Goal: Transaction & Acquisition: Purchase product/service

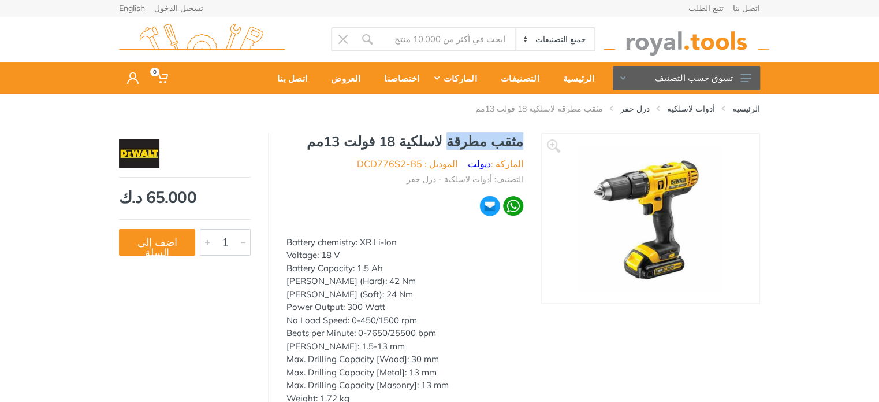
drag, startPoint x: 467, startPoint y: 139, endPoint x: 525, endPoint y: 140, distance: 57.8
click at [525, 140] on div "مثقب مطرقة لاسلكية 18 فولت 13مم الماركة : ديولت الموديل : DCD776S2-B5 التصنيف: …" at bounding box center [405, 292] width 272 height 318
copy h1 "مثقب مطرقة"
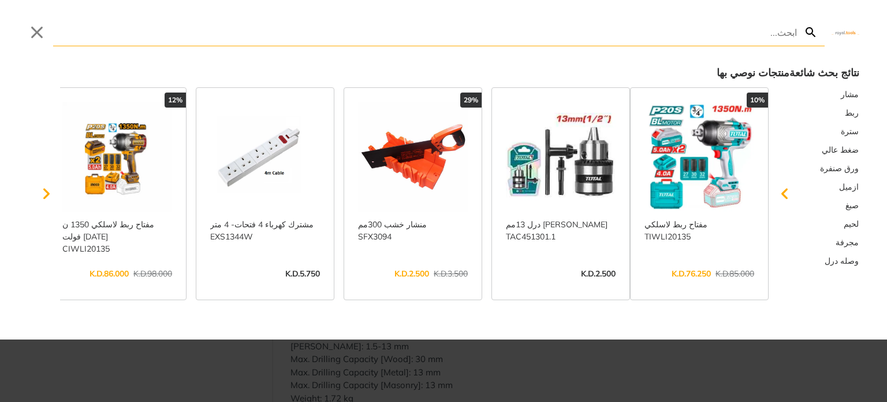
drag, startPoint x: 455, startPoint y: 38, endPoint x: 720, endPoint y: 35, distance: 265.2
type input "مثقب مطرقة"
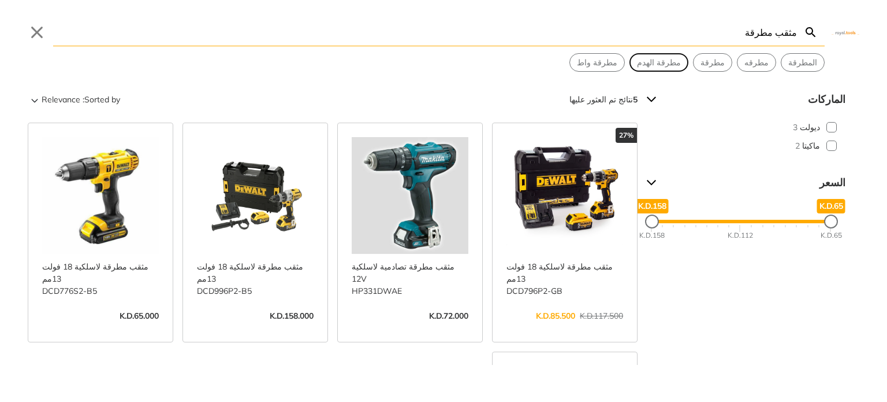
click at [681, 60] on span "مطرقة الهدم" at bounding box center [659, 63] width 44 height 12
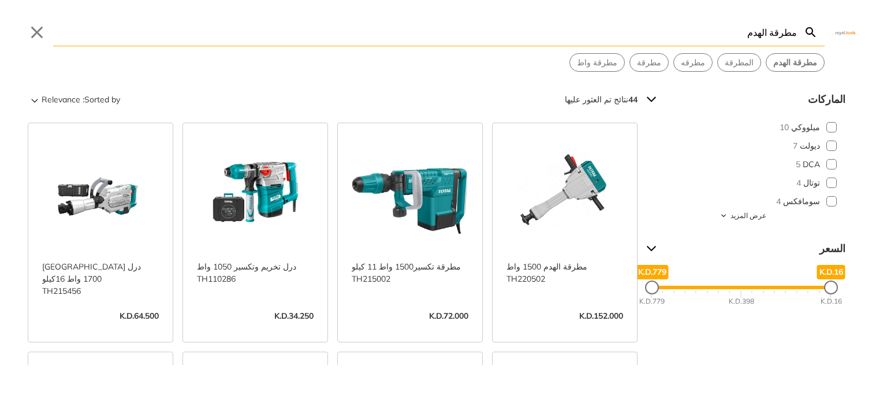
drag, startPoint x: 754, startPoint y: 39, endPoint x: 812, endPoint y: 20, distance: 61.2
click at [812, 20] on form "Search مطرقة الهدم مطرقة الهدم Submit" at bounding box center [439, 32] width 772 height 28
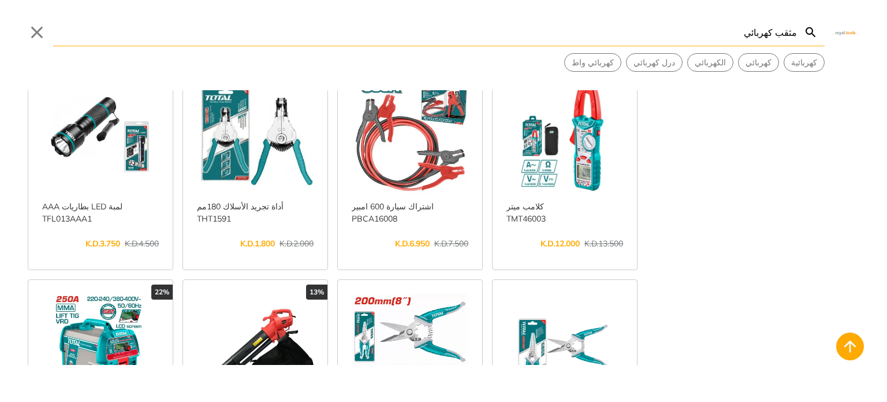
scroll to position [289, 0]
drag, startPoint x: 748, startPoint y: 32, endPoint x: 835, endPoint y: 33, distance: 87.8
click at [835, 33] on div "Search مثقب كهربائي Submit Close كهربائية كهربائي الكهربائي درل كهربائي كهربائي…" at bounding box center [443, 36] width 887 height 72
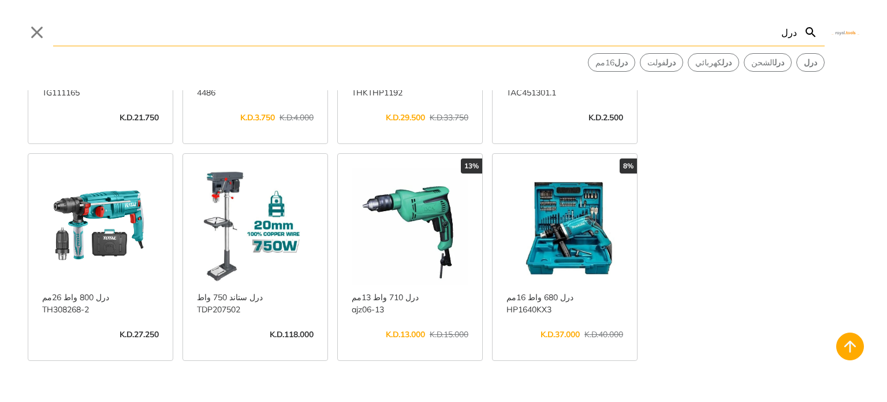
scroll to position [403, 0]
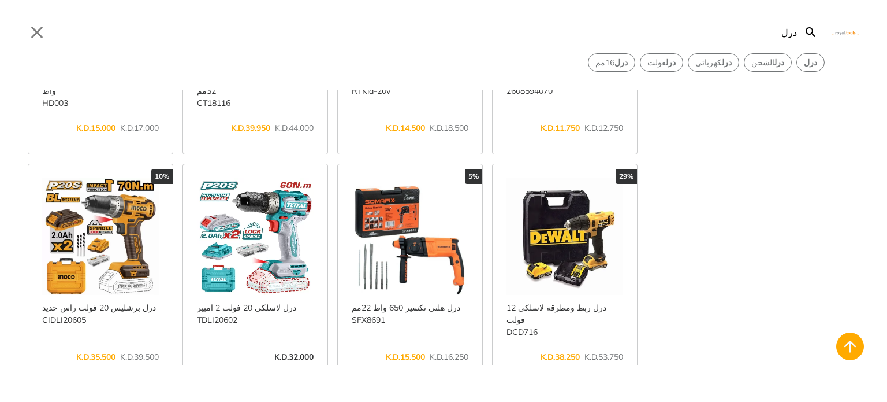
scroll to position [1500, 0]
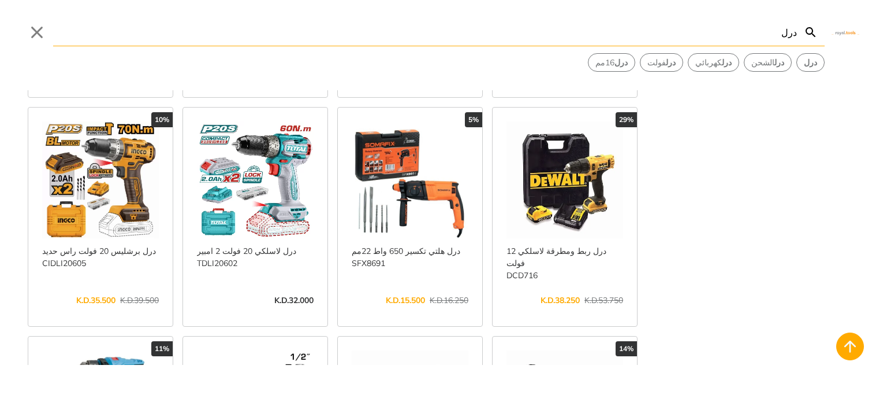
type input "درل"
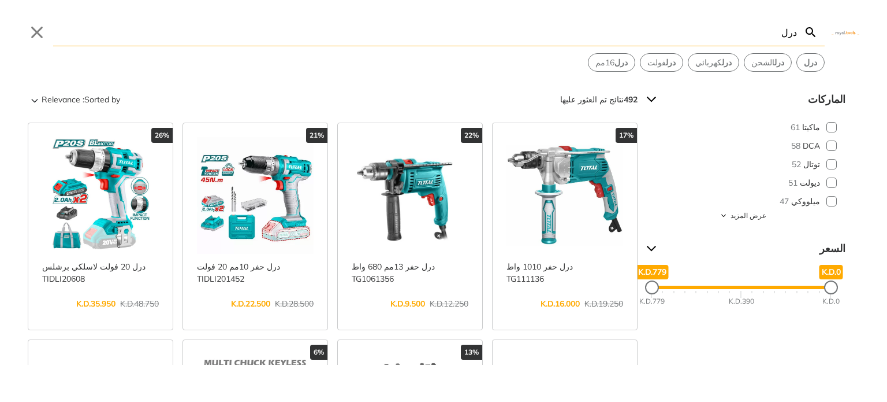
click at [434, 315] on link "عرض المزيد ->" at bounding box center [410, 315] width 117 height 0
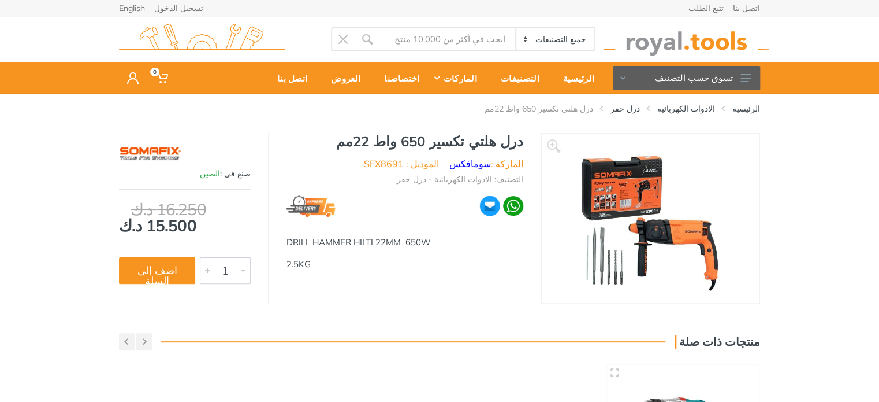
click at [614, 189] on img at bounding box center [651, 219] width 146 height 146
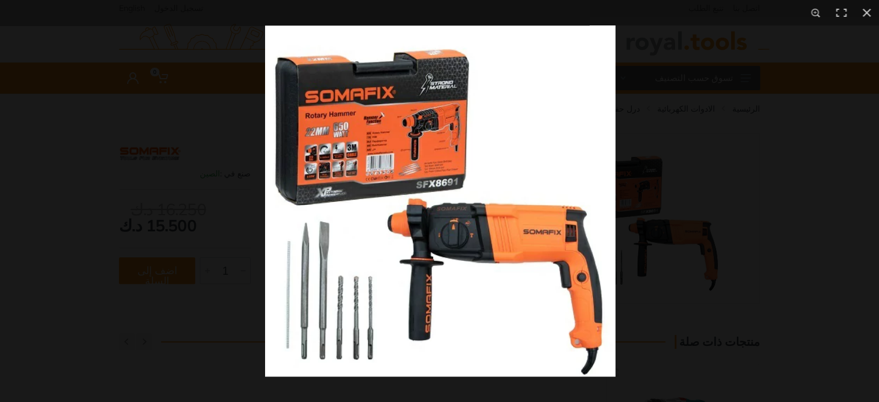
click at [530, 189] on img at bounding box center [440, 200] width 351 height 351
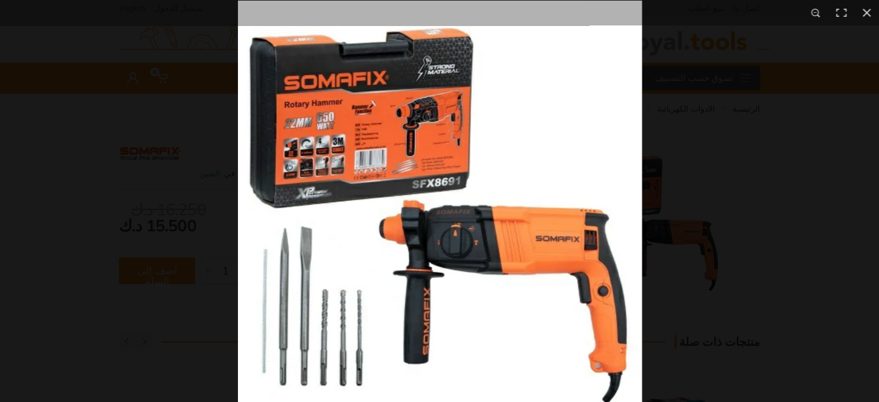
click at [530, 189] on img at bounding box center [439, 203] width 404 height 404
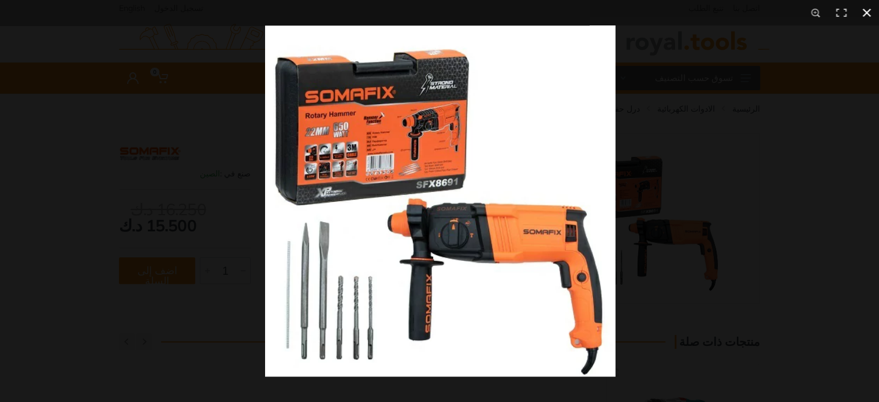
click at [862, 11] on button at bounding box center [866, 12] width 25 height 25
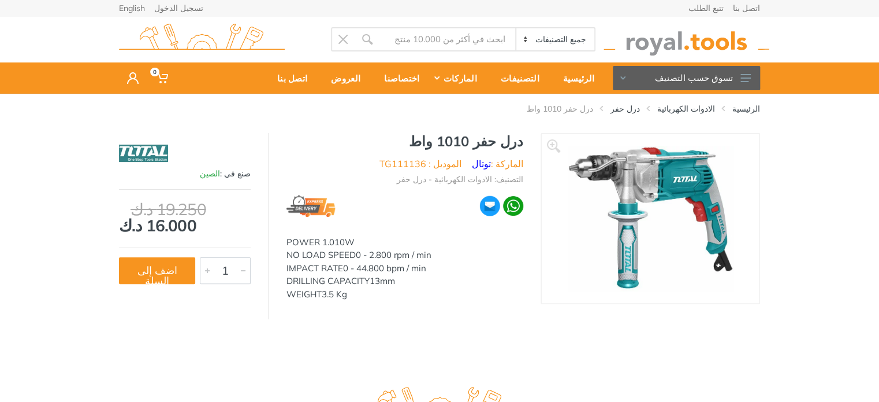
click at [646, 168] on img at bounding box center [650, 219] width 167 height 146
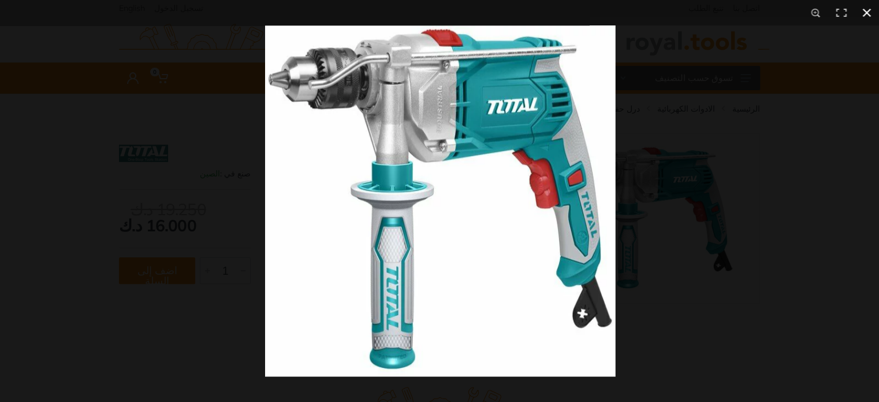
click at [866, 13] on button at bounding box center [866, 12] width 25 height 25
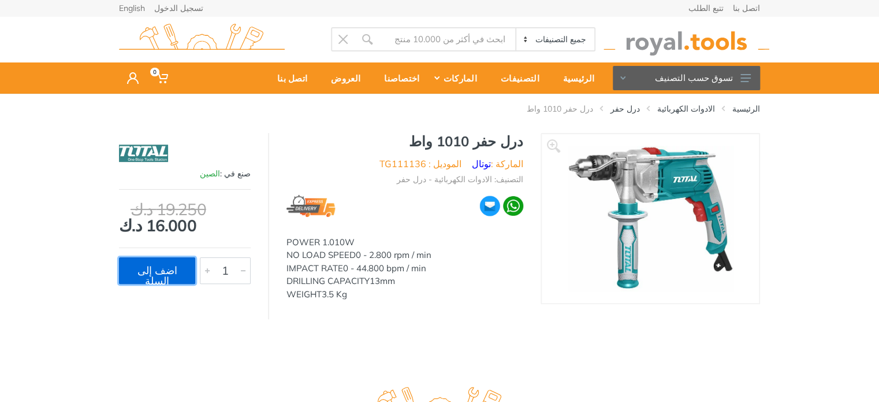
click at [168, 267] on button "اضف إلى السلة" at bounding box center [157, 270] width 76 height 27
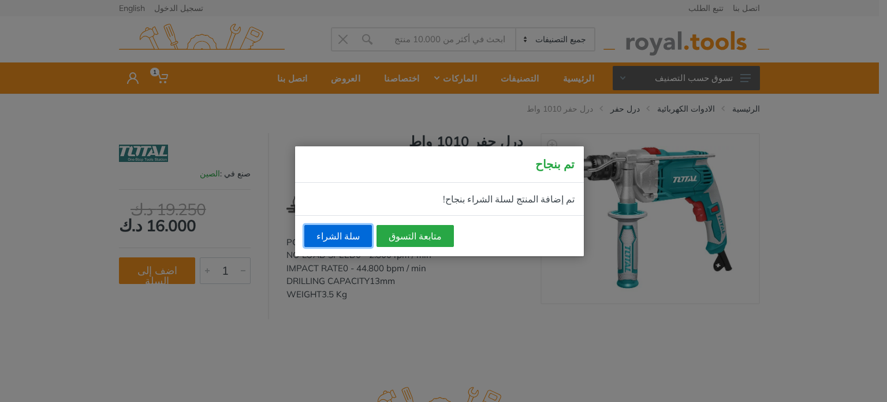
click at [325, 233] on link "سلة الشراء" at bounding box center [338, 236] width 68 height 22
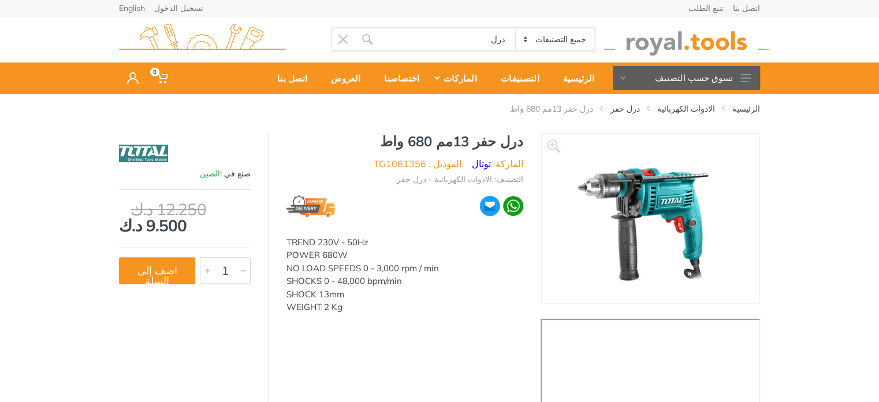
click at [625, 203] on img at bounding box center [650, 219] width 159 height 146
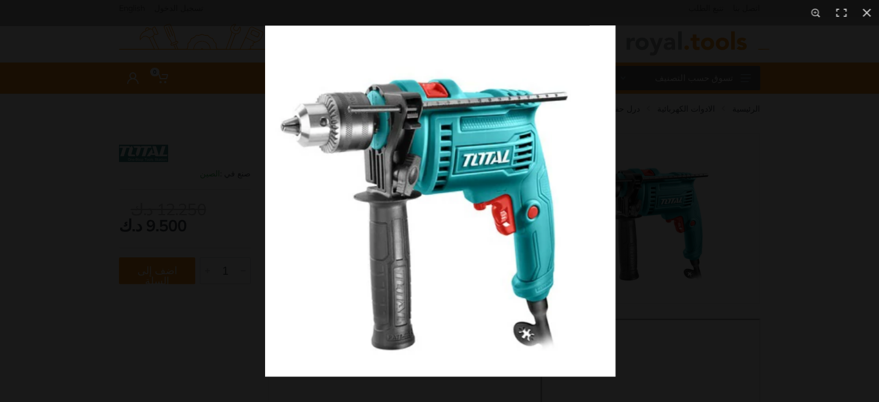
click at [441, 162] on img at bounding box center [440, 200] width 351 height 351
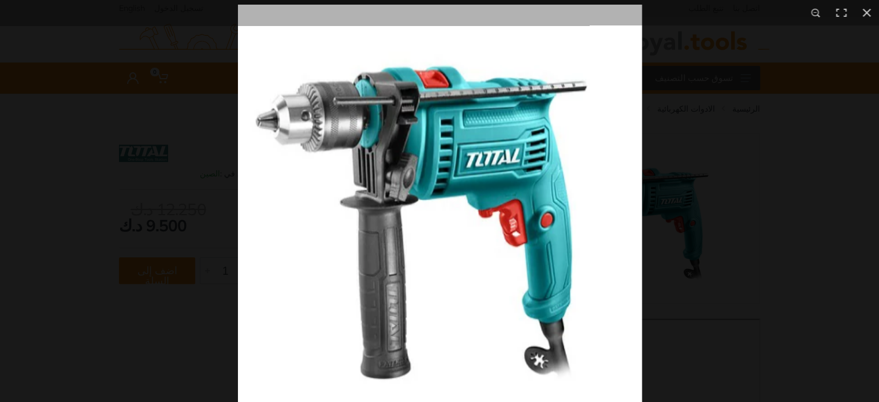
click at [444, 165] on img at bounding box center [439, 207] width 404 height 404
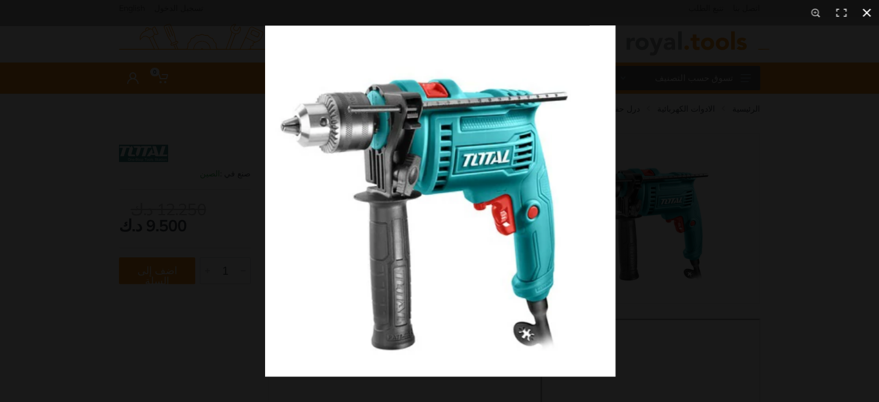
click at [864, 10] on button at bounding box center [866, 12] width 25 height 25
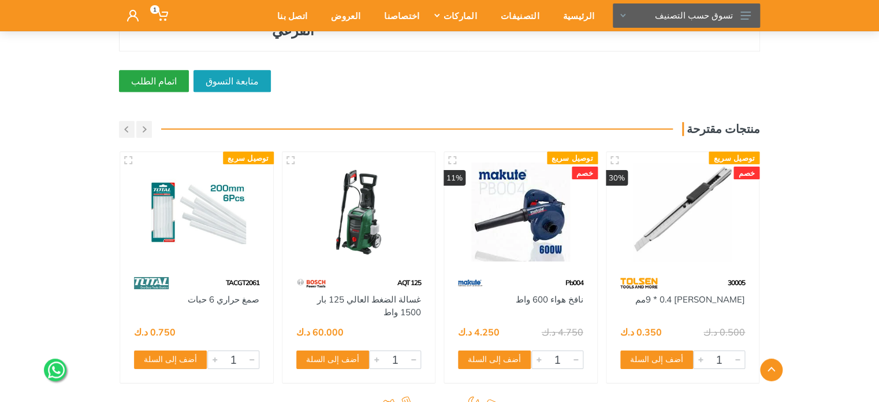
scroll to position [229, 0]
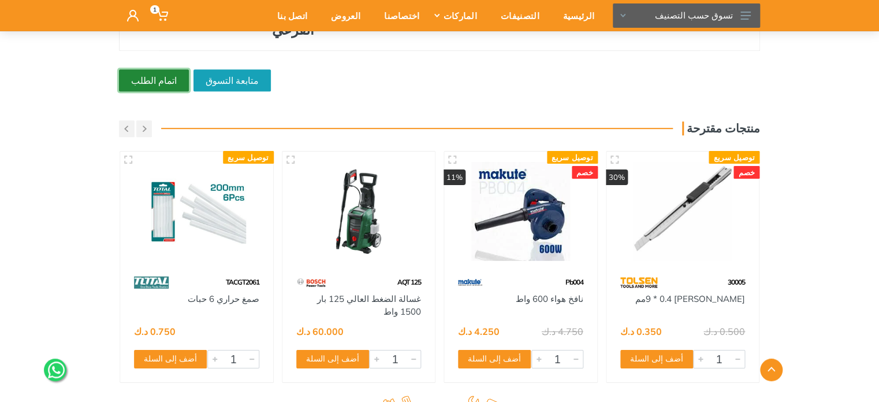
click at [159, 73] on link "اتمام الطلب" at bounding box center [154, 80] width 70 height 22
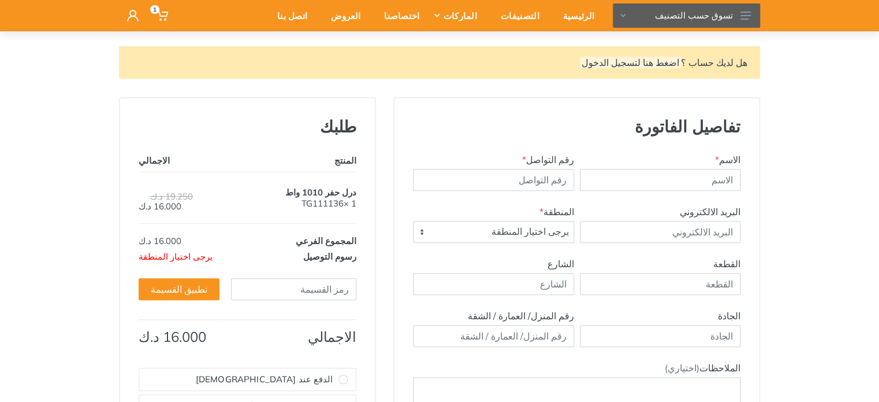
scroll to position [116, 0]
click at [676, 181] on input "text" at bounding box center [660, 179] width 161 height 22
type input "mohamad y a sanoufi"
type input "66849692"
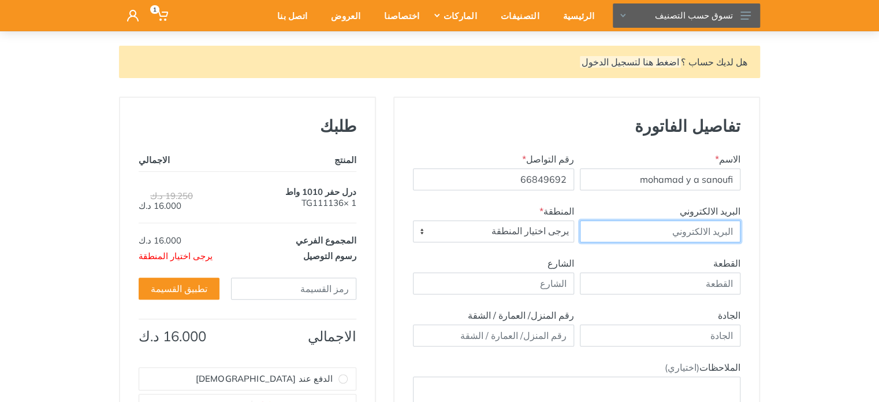
type input "[EMAIL_ADDRESS][DOMAIN_NAME]"
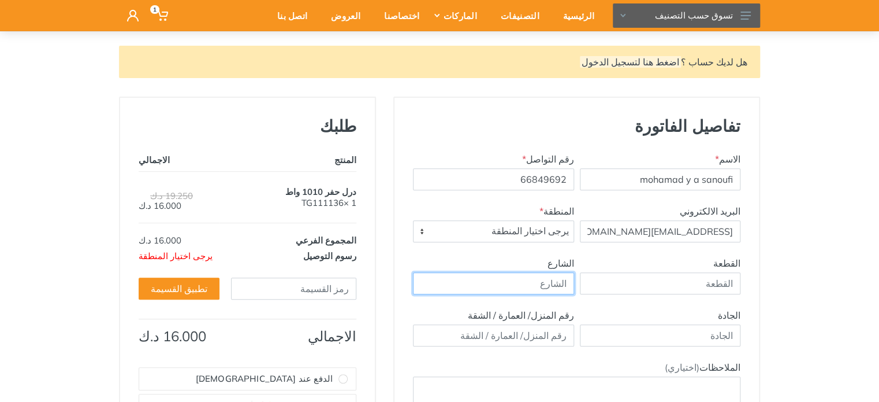
type input "hawally"
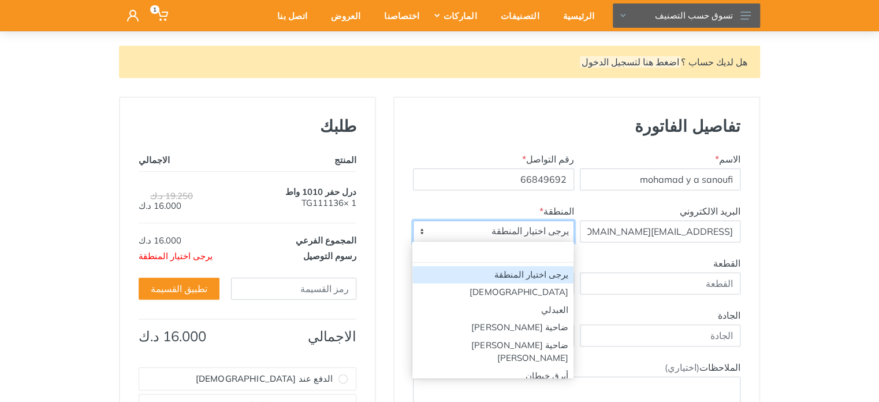
click at [518, 225] on span "يرجى اختيار المنطقة" at bounding box center [494, 231] width 160 height 21
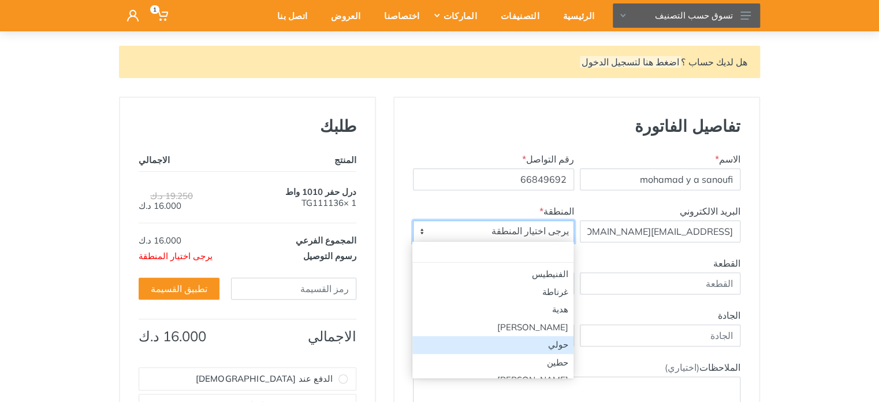
scroll to position [753, 0]
select select "1"
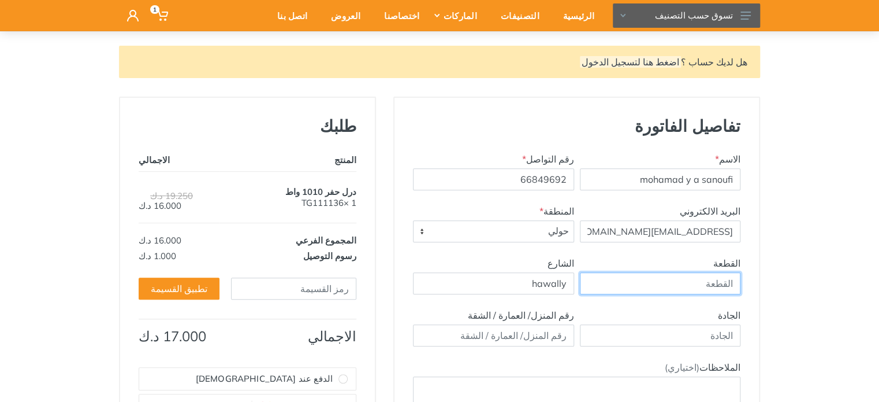
click at [698, 278] on input "القطعة" at bounding box center [660, 283] width 161 height 22
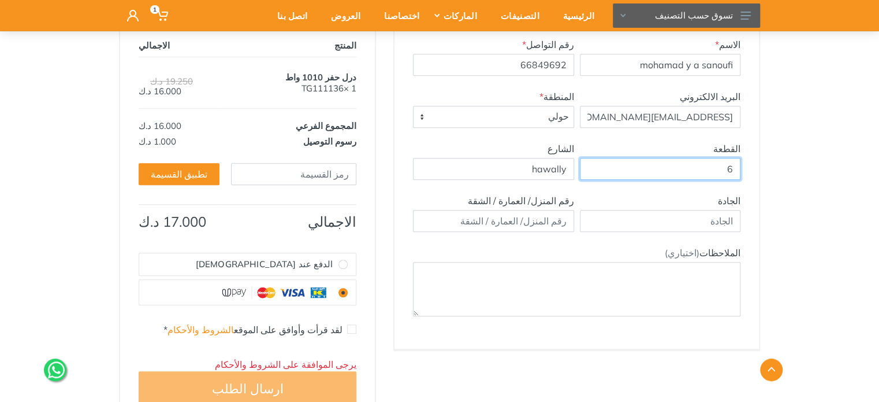
scroll to position [231, 0]
type input "6"
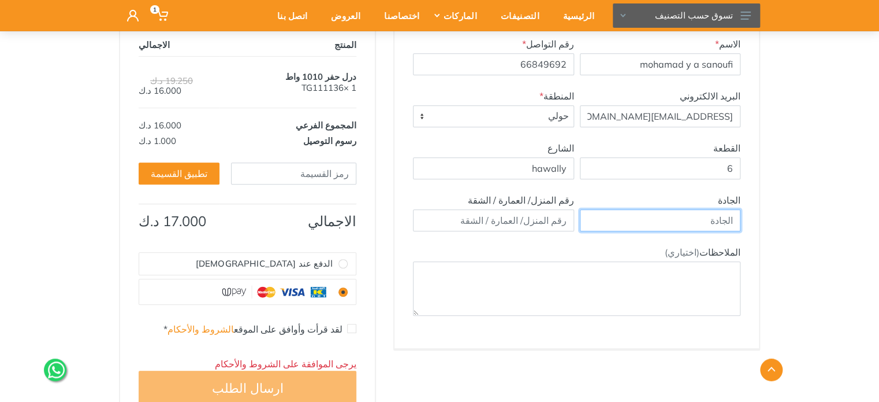
click at [708, 217] on input "text" at bounding box center [660, 220] width 161 height 22
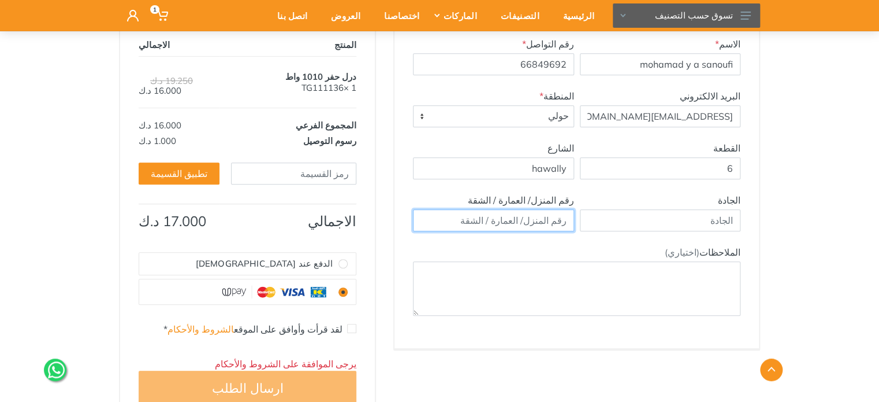
click at [538, 217] on input "text" at bounding box center [493, 220] width 161 height 22
type input "4701/2/8"
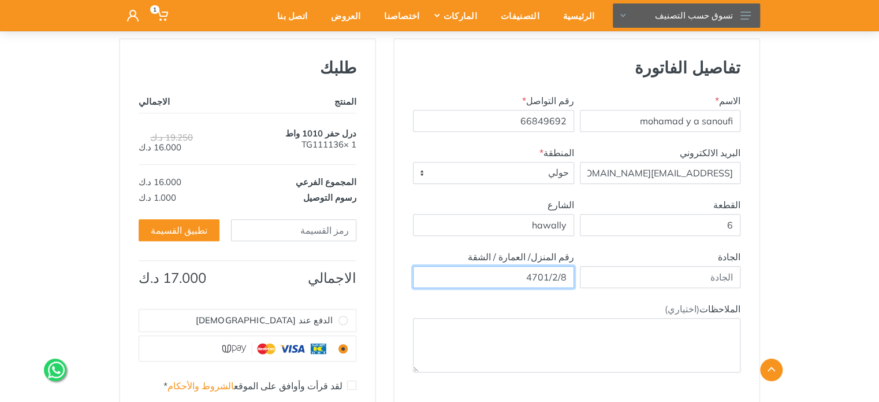
scroll to position [173, 0]
